Goal: Task Accomplishment & Management: Use online tool/utility

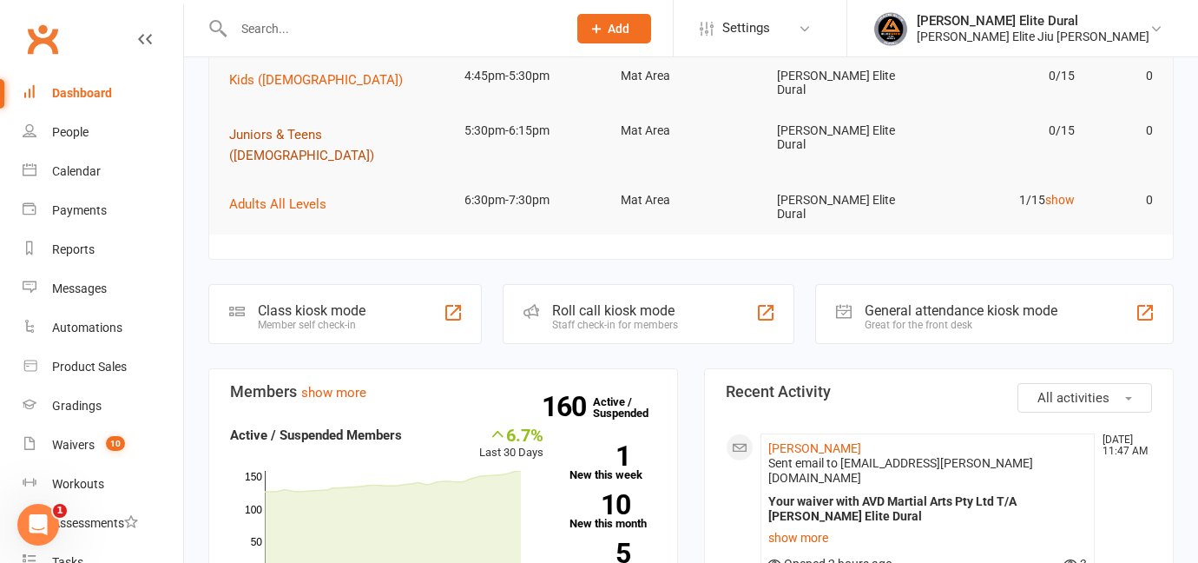
scroll to position [358, 0]
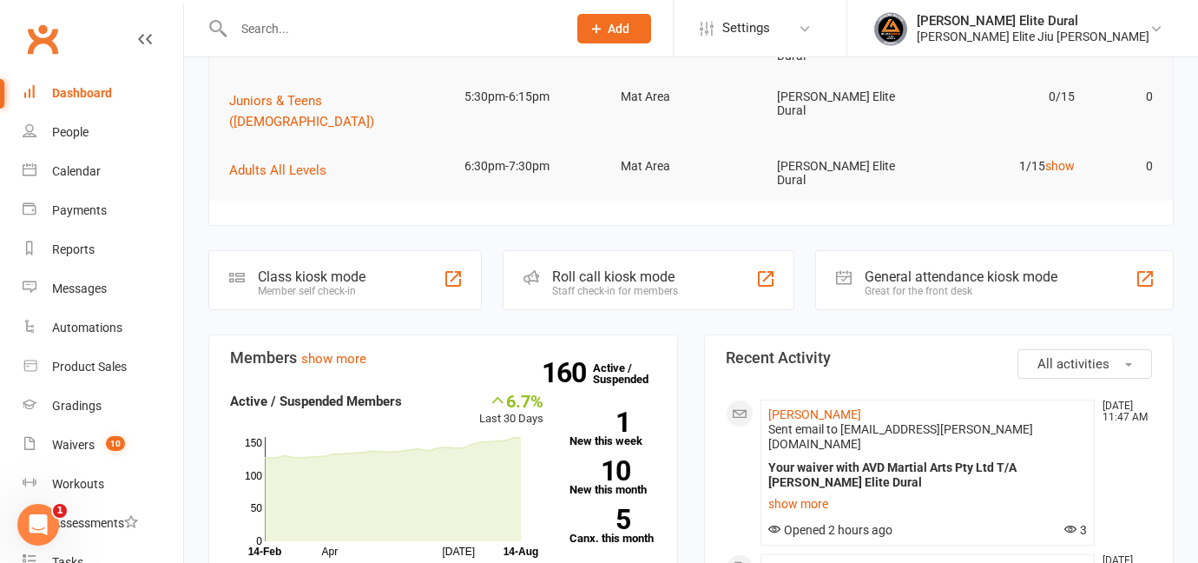
click at [271, 268] on div "Class kiosk mode" at bounding box center [312, 276] width 108 height 16
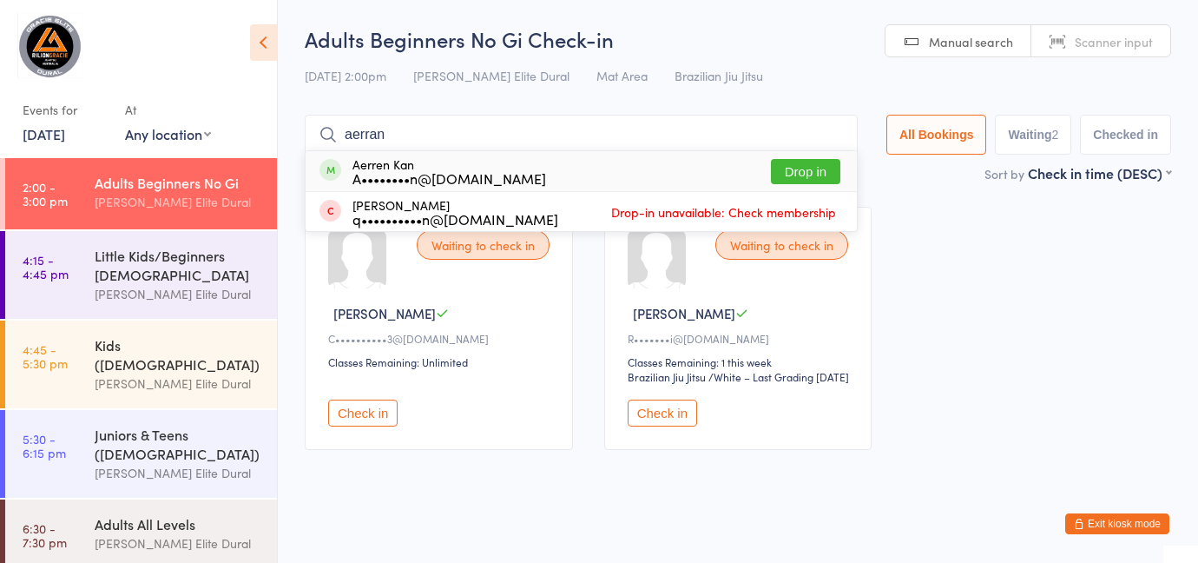
type input "aerran"
click at [491, 171] on div "A••••••••n@[DOMAIN_NAME]" at bounding box center [449, 178] width 194 height 14
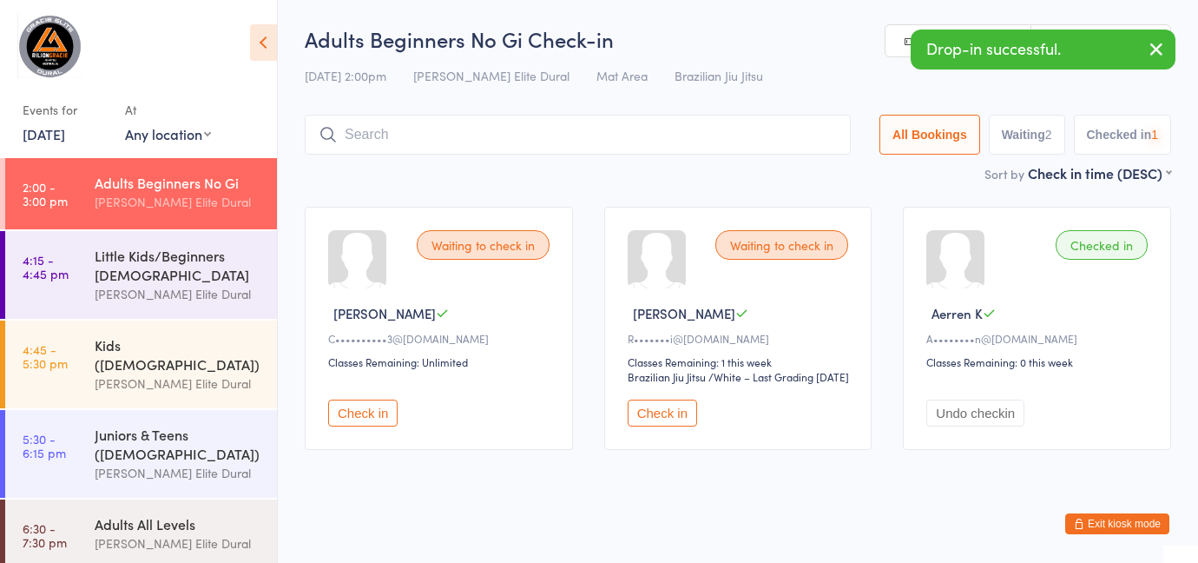
click at [361, 426] on button "Check in" at bounding box center [362, 412] width 69 height 27
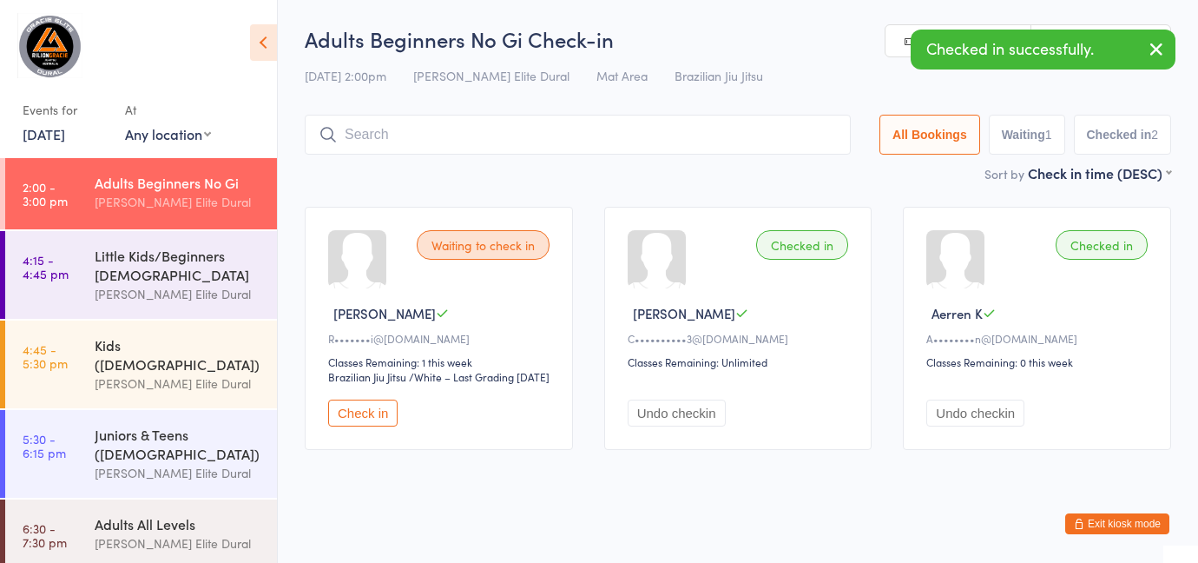
click at [382, 426] on button "Check in" at bounding box center [362, 412] width 69 height 27
click at [1157, 45] on icon "button" at bounding box center [1156, 49] width 21 height 22
